Goal: Transaction & Acquisition: Book appointment/travel/reservation

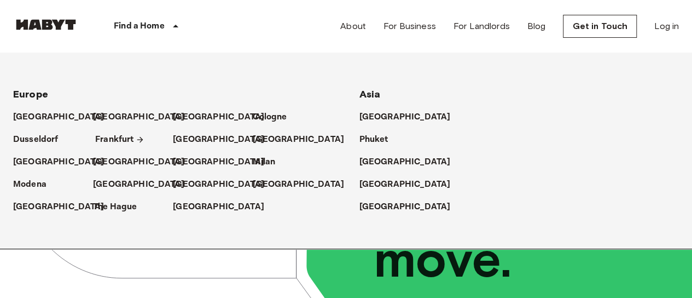
click at [111, 138] on p "Frankfurt" at bounding box center [114, 139] width 38 height 13
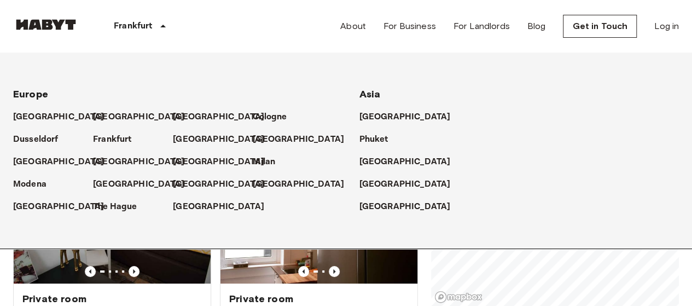
click at [147, 26] on p "Frankfurt" at bounding box center [133, 26] width 38 height 13
click at [158, 22] on icon at bounding box center [163, 26] width 13 height 13
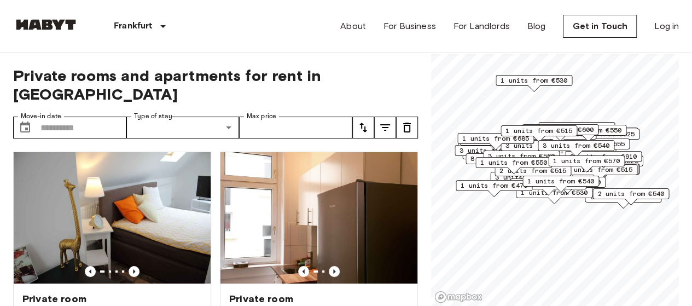
click at [158, 22] on icon at bounding box center [163, 26] width 13 height 13
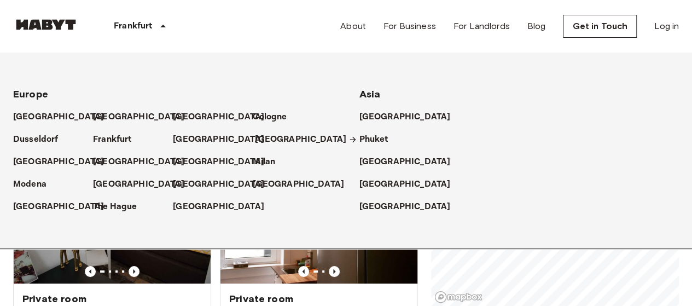
click at [274, 138] on p "[GEOGRAPHIC_DATA]" at bounding box center [300, 139] width 91 height 13
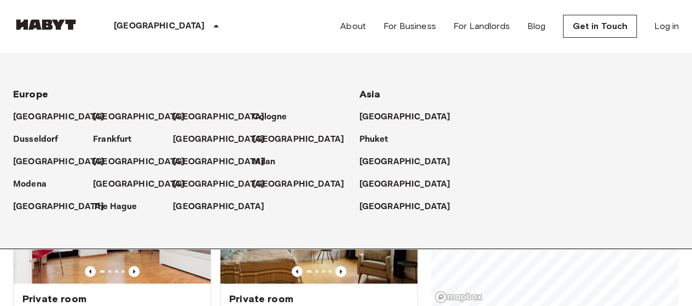
click at [9, 280] on div "Private room Schellerdamm 3 15.5 Sqm 4 1st Floor Move-in from 20 Aug 25 €740 €5…" at bounding box center [107, 264] width 207 height 242
click at [270, 138] on p "[GEOGRAPHIC_DATA]" at bounding box center [300, 139] width 91 height 13
click at [424, 277] on div "Private rooms and apartments for rent in Hamburg Move-in date ​ Move-in date Ty…" at bounding box center [346, 179] width 666 height 253
click at [290, 134] on p "[GEOGRAPHIC_DATA]" at bounding box center [300, 139] width 91 height 13
click at [424, 270] on div "Private rooms and apartments for rent in Hamburg Move-in date ​ Move-in date Ty…" at bounding box center [346, 179] width 666 height 253
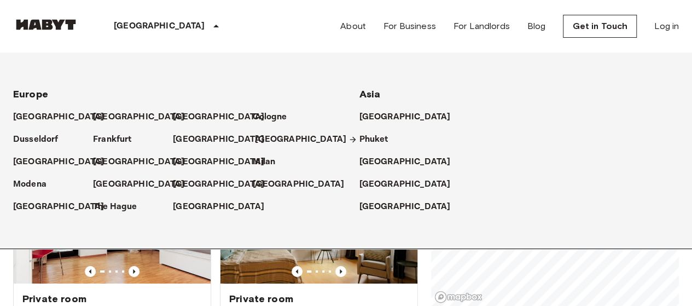
click at [272, 140] on p "[GEOGRAPHIC_DATA]" at bounding box center [300, 139] width 91 height 13
click at [272, 138] on p "[GEOGRAPHIC_DATA]" at bounding box center [300, 139] width 91 height 13
click at [299, 133] on link "[GEOGRAPHIC_DATA]" at bounding box center [306, 139] width 102 height 13
click at [174, 19] on div "[GEOGRAPHIC_DATA]" at bounding box center [168, 26] width 179 height 53
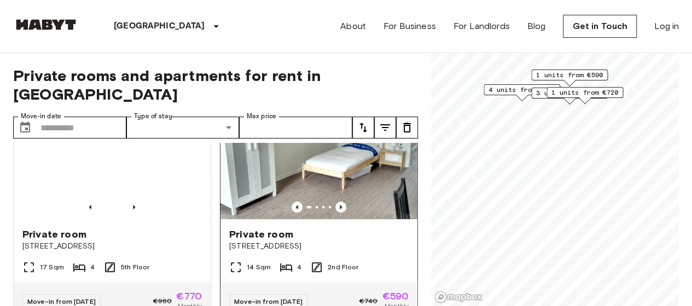
scroll to position [766, 0]
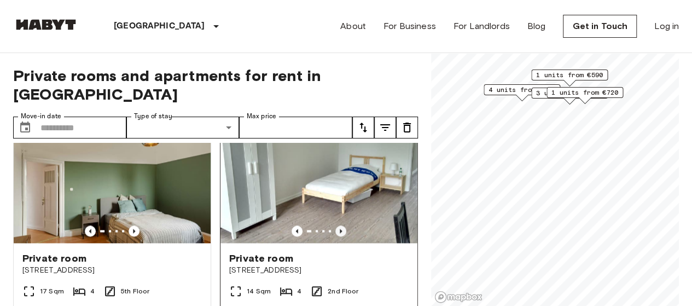
click at [340, 229] on icon "Previous image" at bounding box center [341, 231] width 2 height 4
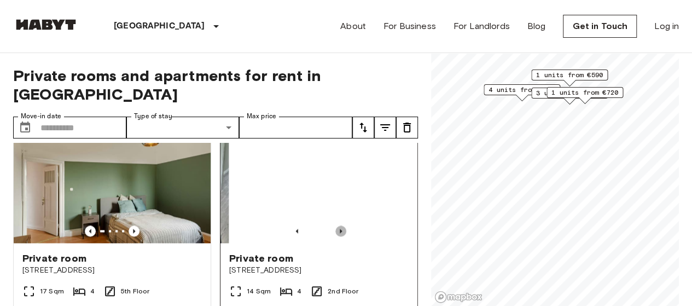
click at [340, 229] on icon "Previous image" at bounding box center [341, 231] width 2 height 4
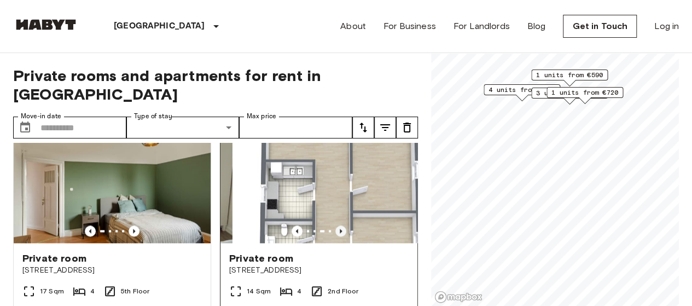
click at [340, 229] on icon "Previous image" at bounding box center [341, 231] width 2 height 4
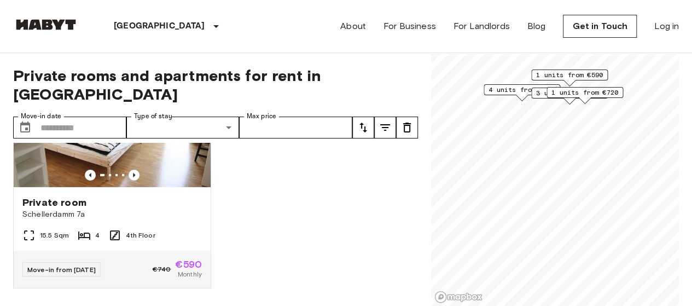
scroll to position [1827, 0]
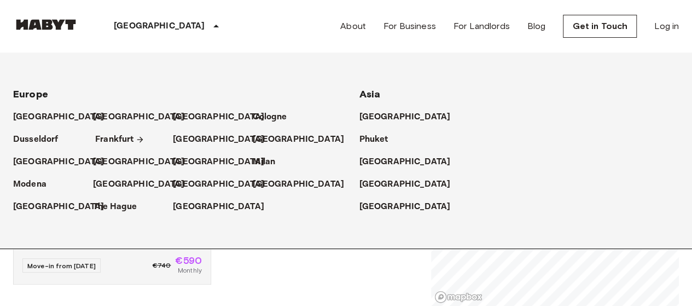
click at [102, 135] on p "Frankfurt" at bounding box center [114, 139] width 38 height 13
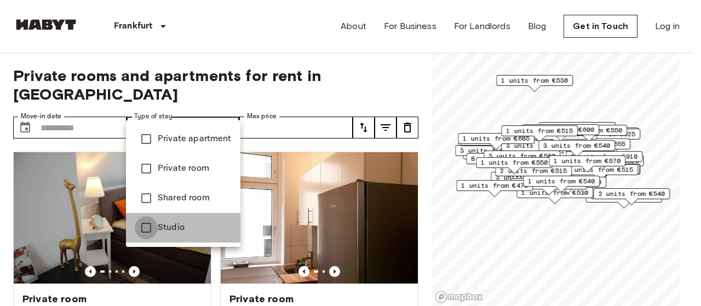
type input "******"
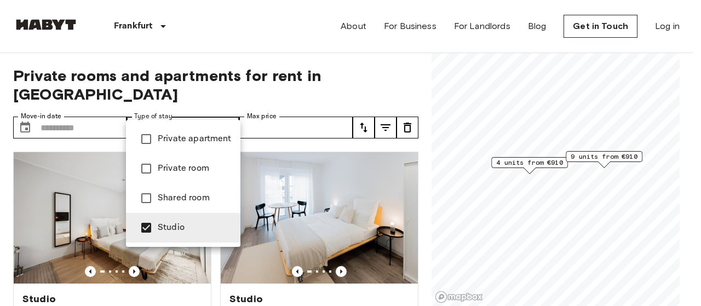
click at [294, 25] on div at bounding box center [350, 153] width 701 height 306
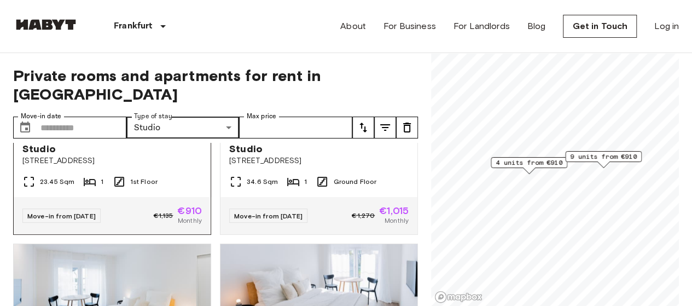
scroll to position [766, 0]
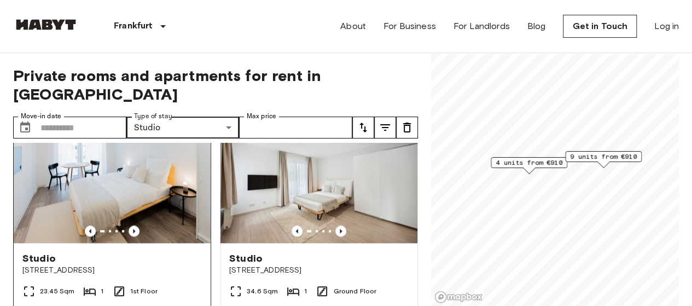
click at [145, 174] on img at bounding box center [112, 177] width 197 height 131
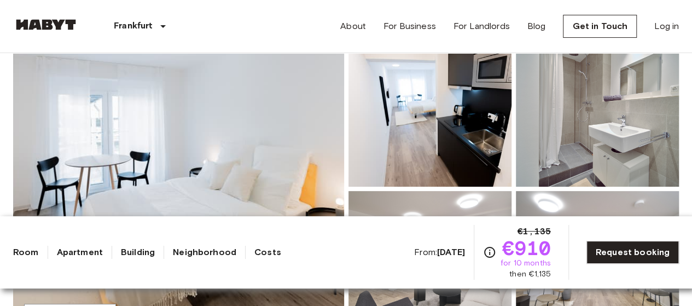
scroll to position [274, 0]
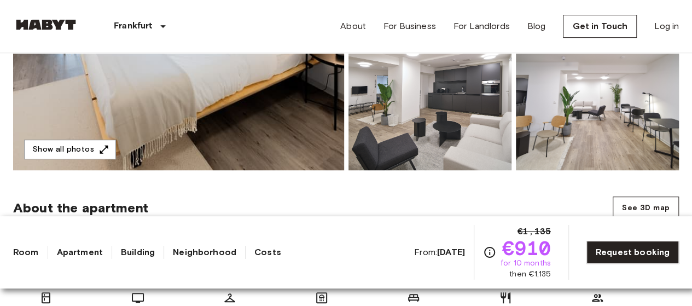
click at [60, 138] on img at bounding box center [178, 24] width 331 height 291
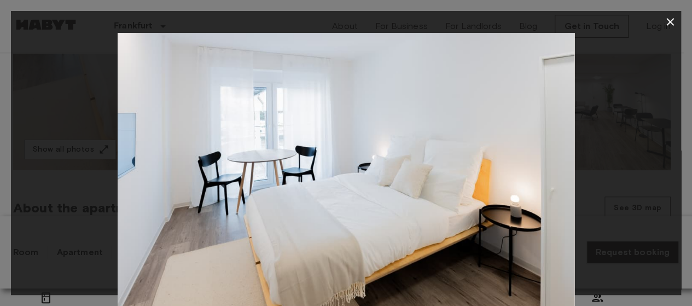
click at [62, 149] on div at bounding box center [346, 185] width 670 height 305
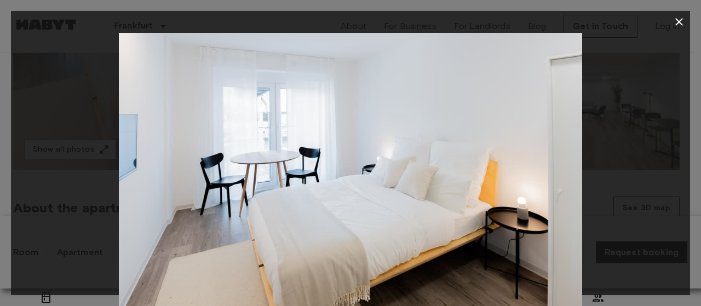
click at [604, 167] on div at bounding box center [350, 187] width 679 height 309
click at [537, 174] on img at bounding box center [350, 187] width 463 height 309
click at [670, 29] on button "button" at bounding box center [679, 22] width 22 height 22
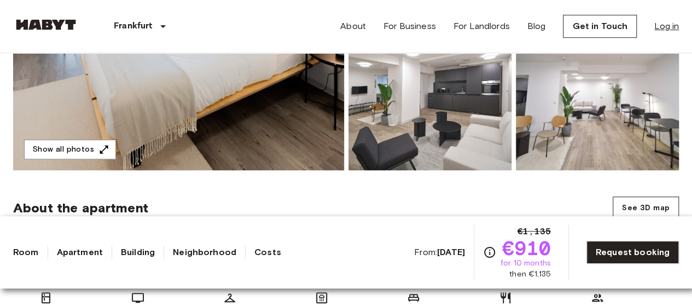
click at [676, 27] on link "Log in" at bounding box center [667, 26] width 25 height 13
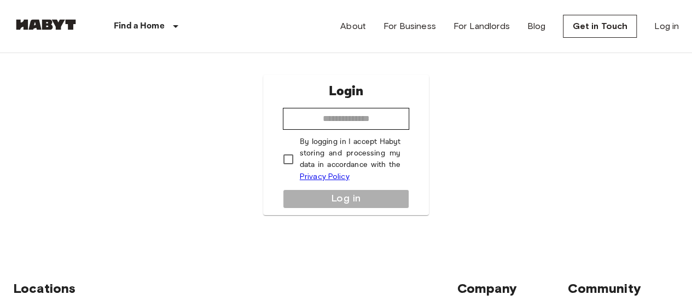
click at [320, 138] on p "By logging in I accept Habyt storing and processing my data in accordance with …" at bounding box center [350, 159] width 101 height 47
click at [336, 113] on input "email" at bounding box center [346, 119] width 127 height 22
type input "**********"
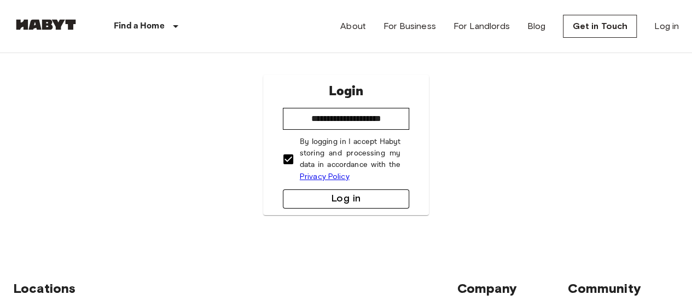
click at [342, 196] on button "Log in" at bounding box center [346, 198] width 127 height 19
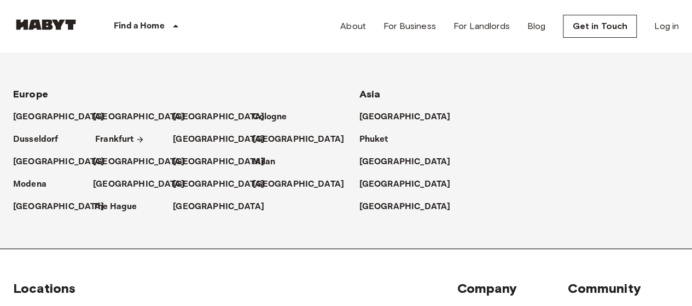
click at [114, 140] on p "Frankfurt" at bounding box center [114, 139] width 38 height 13
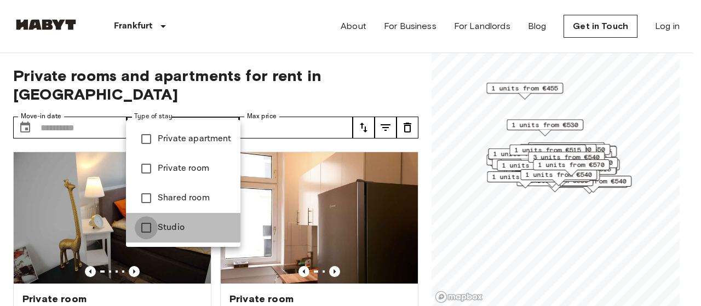
type input "******"
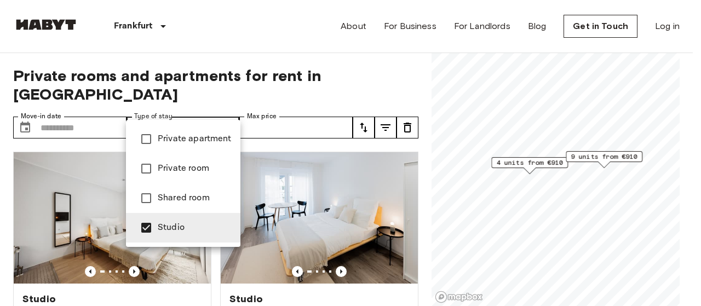
click at [216, 40] on div at bounding box center [350, 153] width 701 height 306
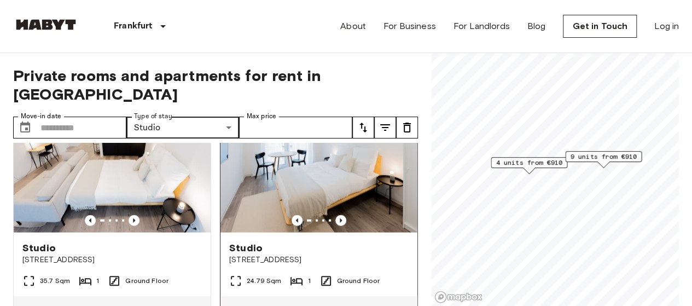
scroll to position [1251, 0]
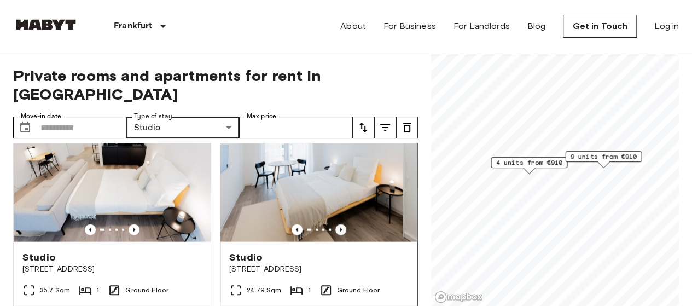
click at [336, 235] on icon "Previous image" at bounding box center [341, 229] width 11 height 11
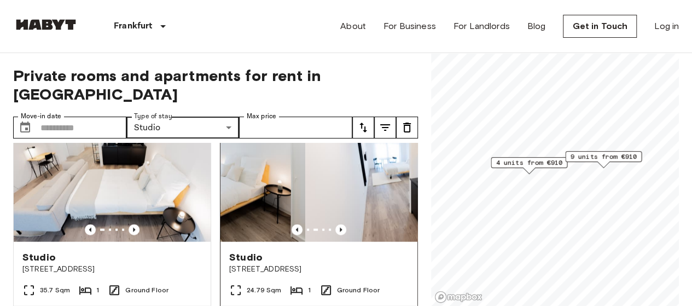
scroll to position [1306, 0]
